Goal: Find specific page/section: Find specific page/section

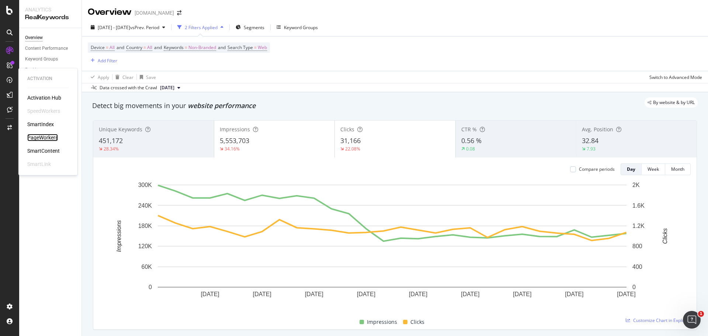
click at [53, 139] on div "PageWorkers" at bounding box center [42, 137] width 31 height 7
